Goal: Task Accomplishment & Management: Use online tool/utility

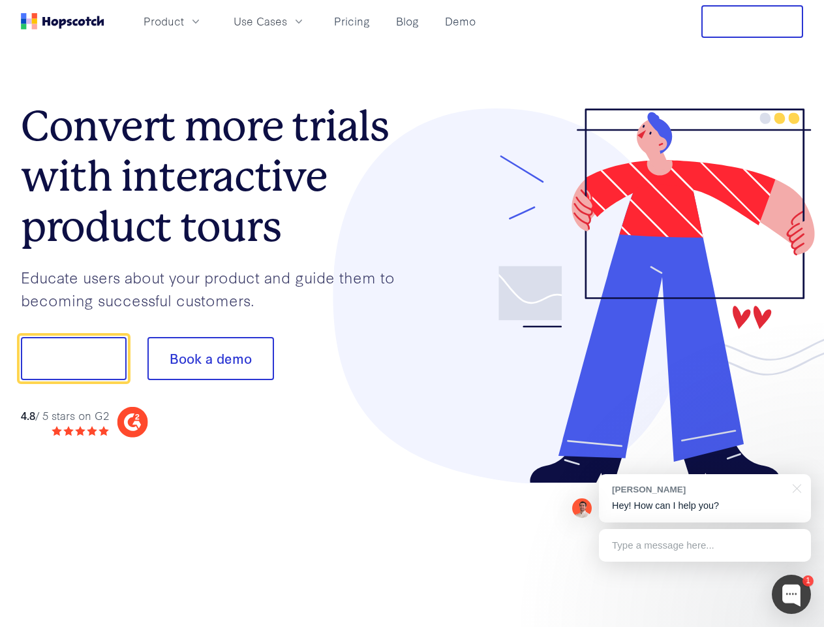
click at [413, 313] on div at bounding box center [609, 295] width 392 height 375
click at [184, 21] on span "Product" at bounding box center [164, 21] width 40 height 16
click at [287, 21] on span "Use Cases" at bounding box center [261, 21] width 54 height 16
click at [753, 22] on button "Free Trial" at bounding box center [753, 21] width 102 height 33
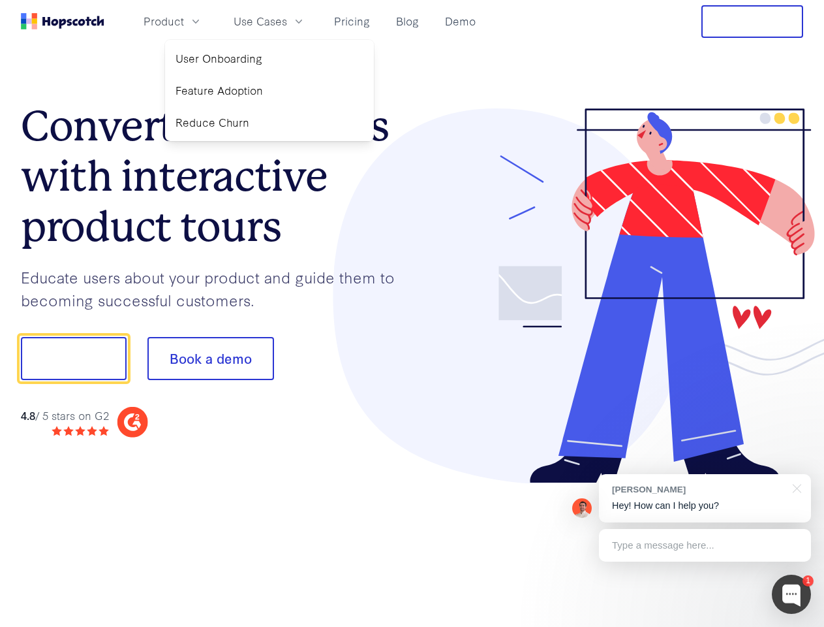
click at [73, 358] on button "Show me!" at bounding box center [74, 358] width 106 height 43
click at [210, 358] on button "Book a demo" at bounding box center [211, 358] width 127 height 43
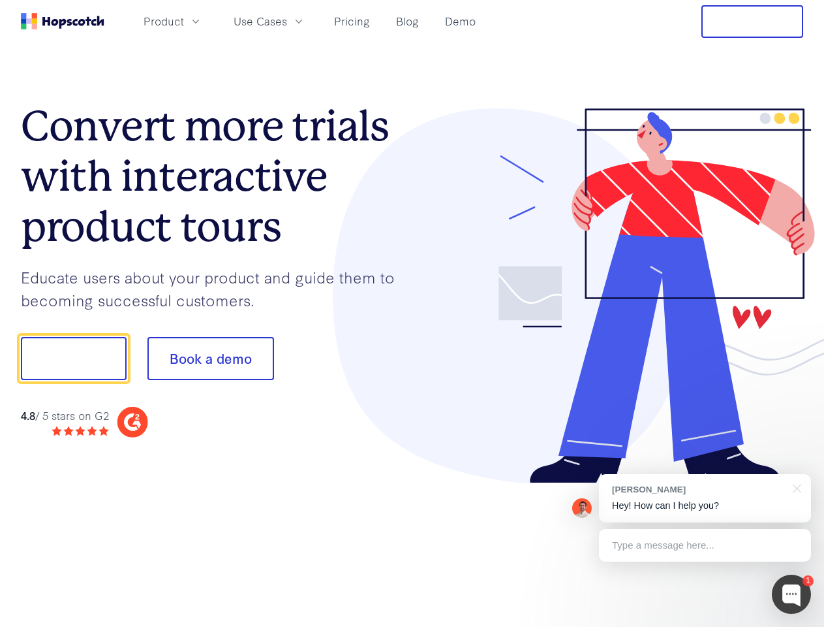
click at [792, 594] on div at bounding box center [791, 593] width 39 height 39
click at [705, 498] on div "[PERSON_NAME] Hey! How can I help you?" at bounding box center [705, 498] width 212 height 48
click at [795, 487] on div at bounding box center [795, 487] width 33 height 27
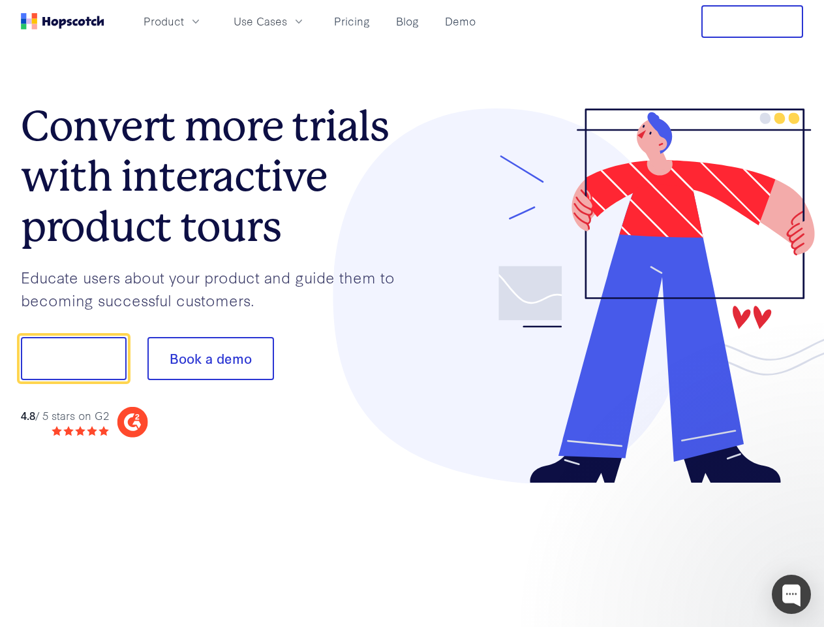
click at [705, 545] on div at bounding box center [689, 356] width 245 height 435
